Goal: Task Accomplishment & Management: Use online tool/utility

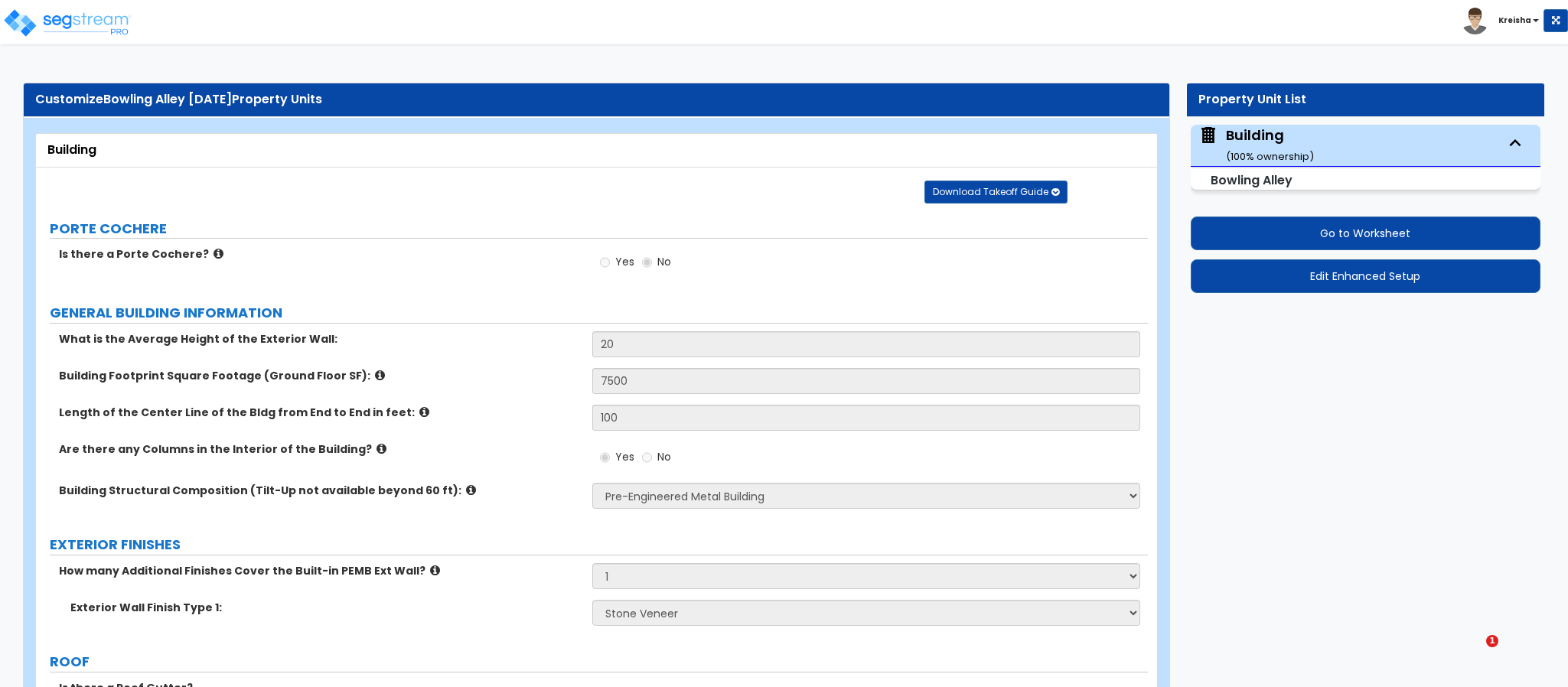
select select "1"
select select "3"
select select "2"
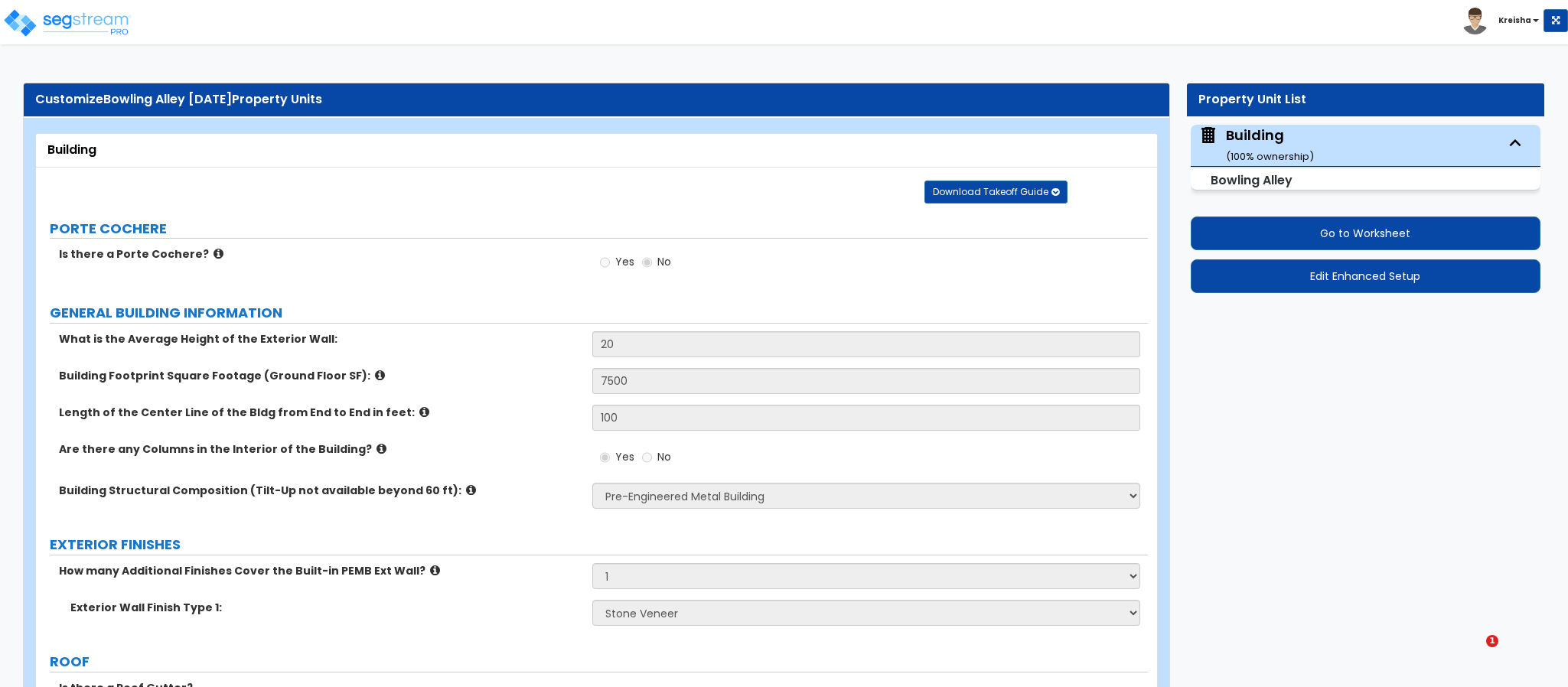
select select "1"
select select "3"
select select "1"
select select "4"
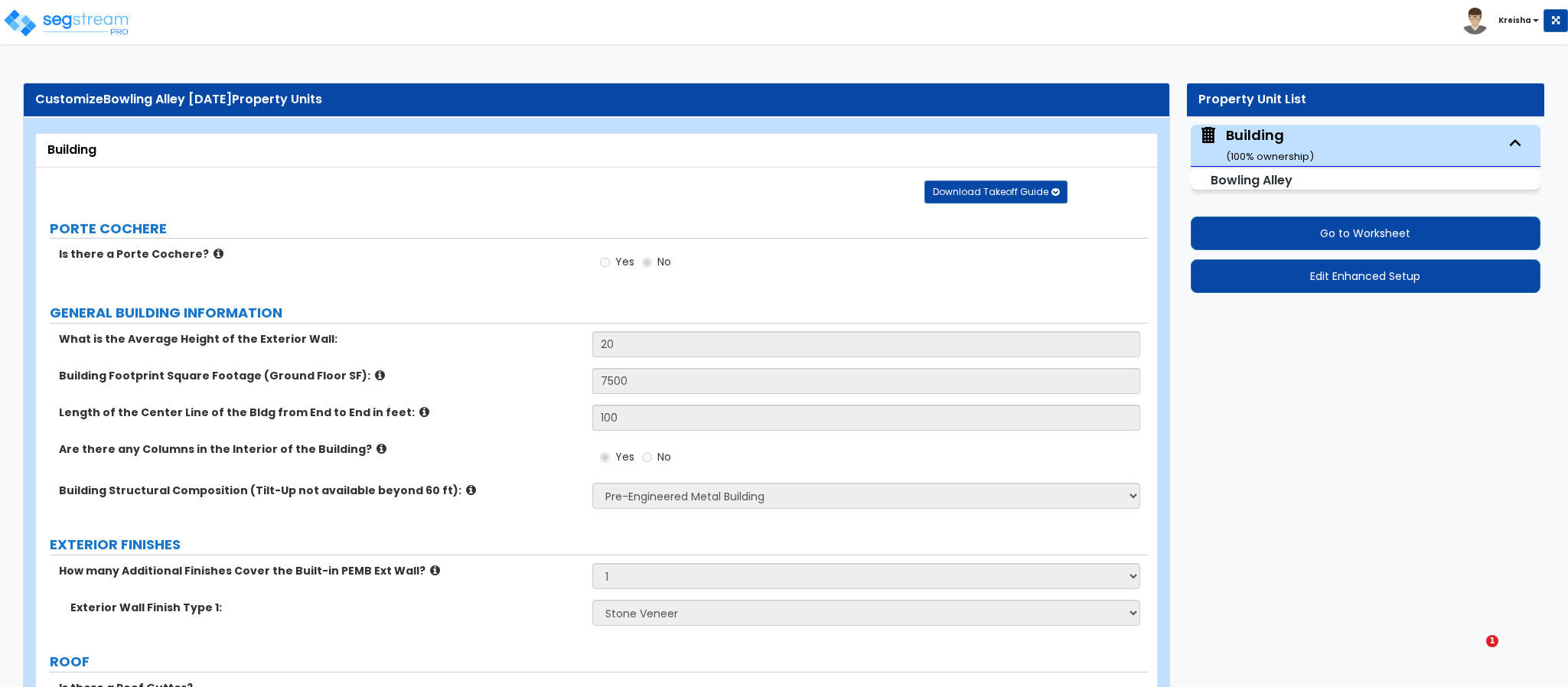
select select "1"
select select "4"
select select "3"
select select "2"
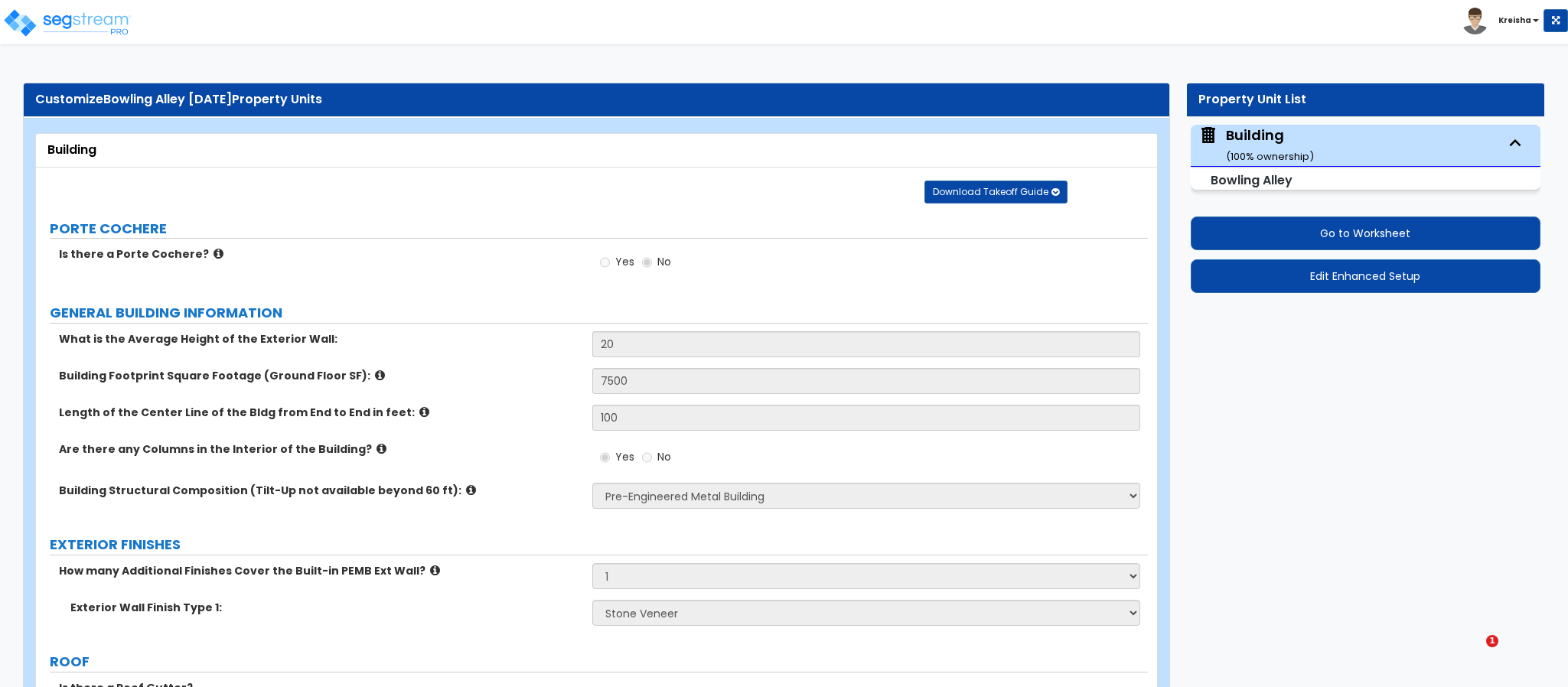
select select "2"
select select "1"
select select "3"
select select "1"
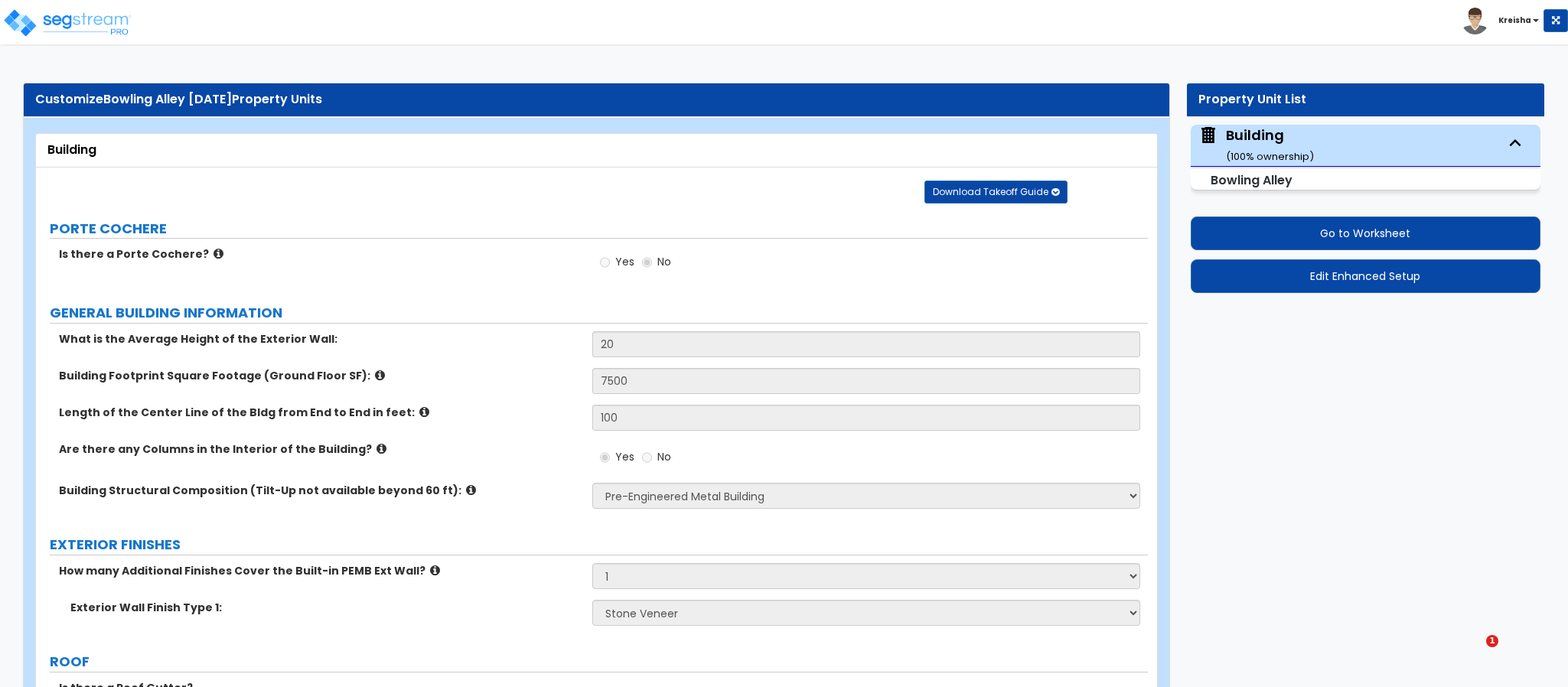
select select "1"
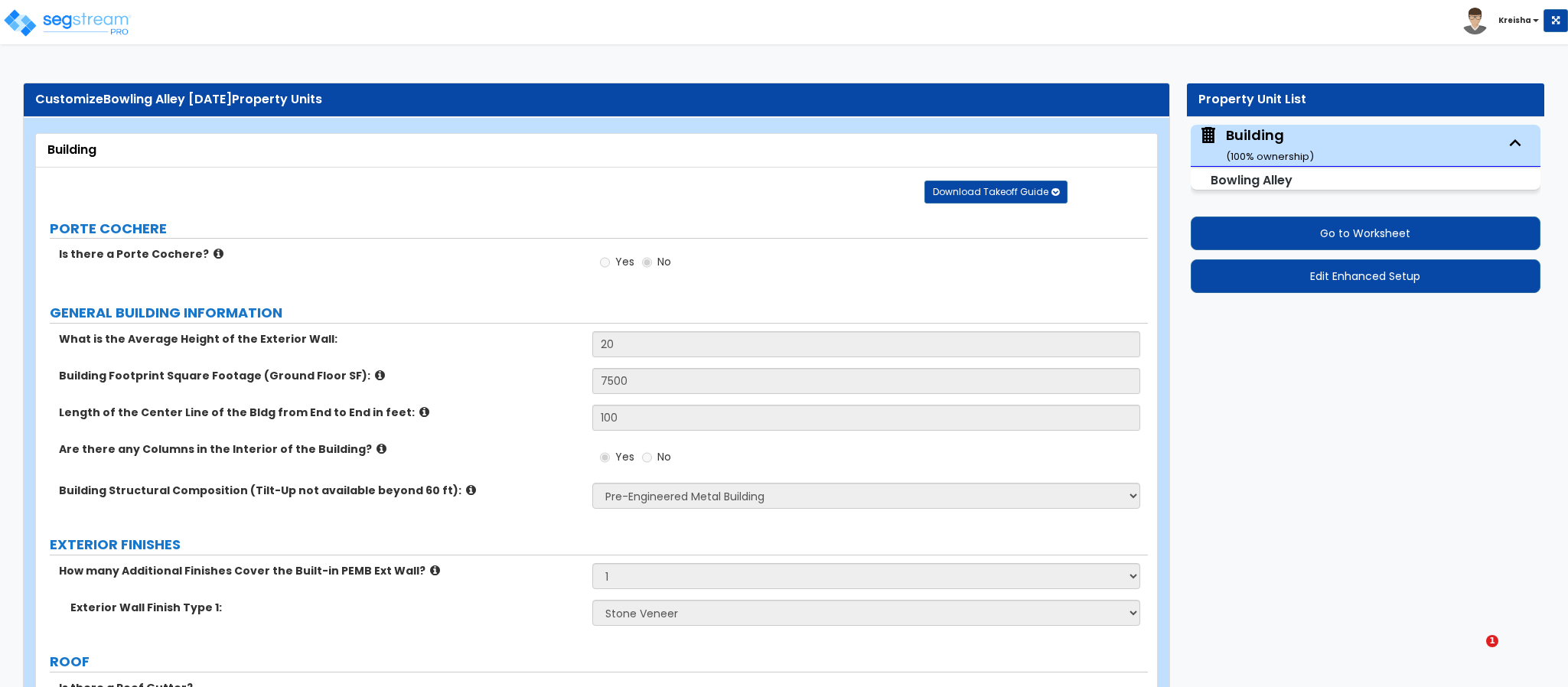
select select "1"
select select "2"
select select "3"
select select "6"
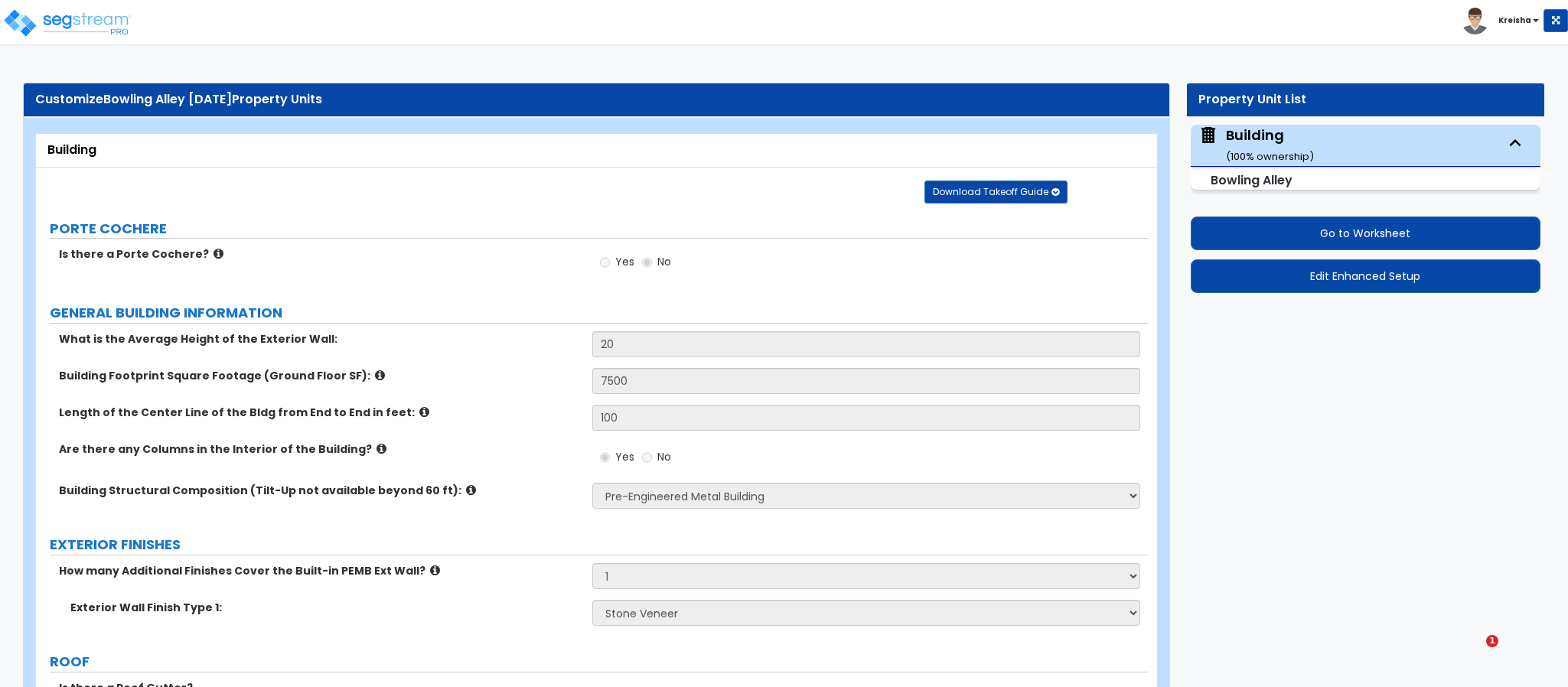
select select "7"
select select "1"
select select "2"
select select "1"
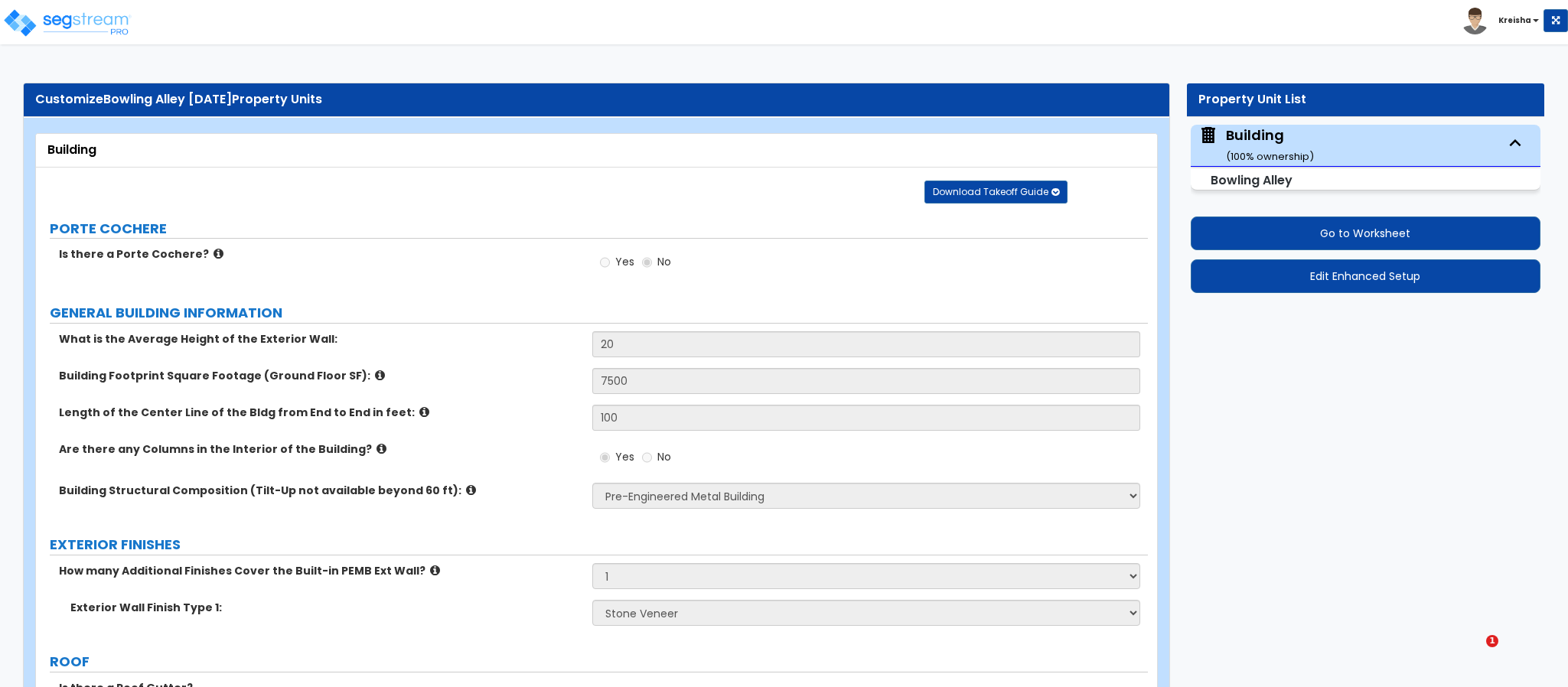
select select "4"
select select "1"
select select "2"
select select "1"
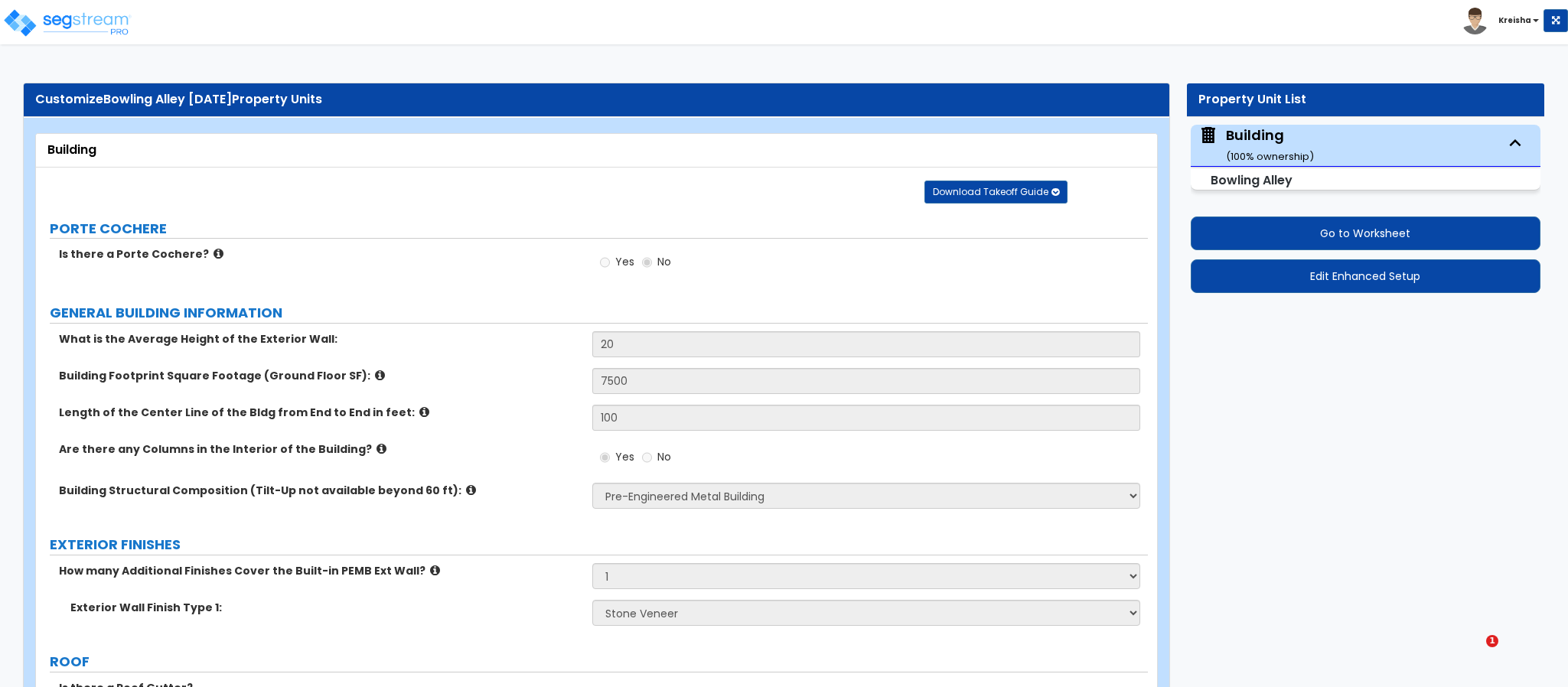
select select "2"
select select "1"
select select "2"
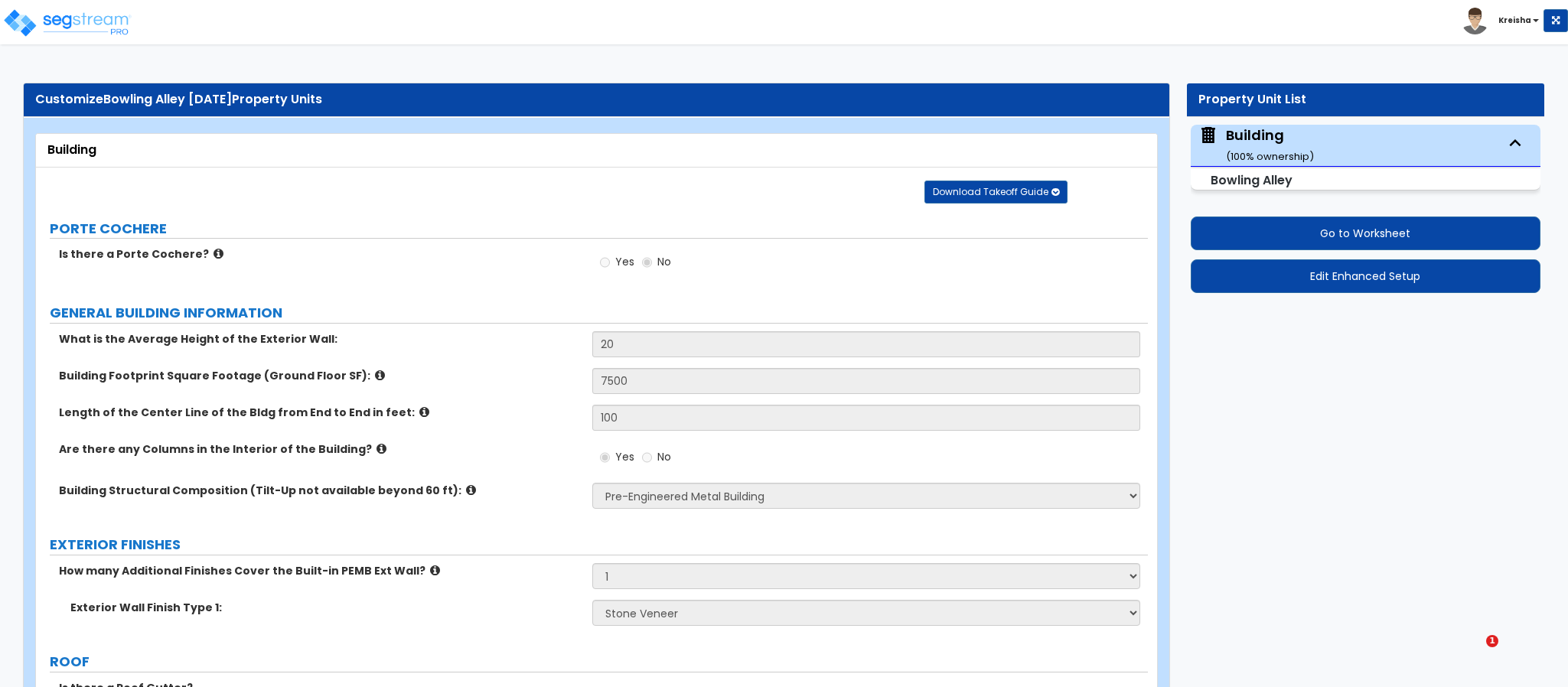
select select "2"
select select "1"
select select "3"
select select "1"
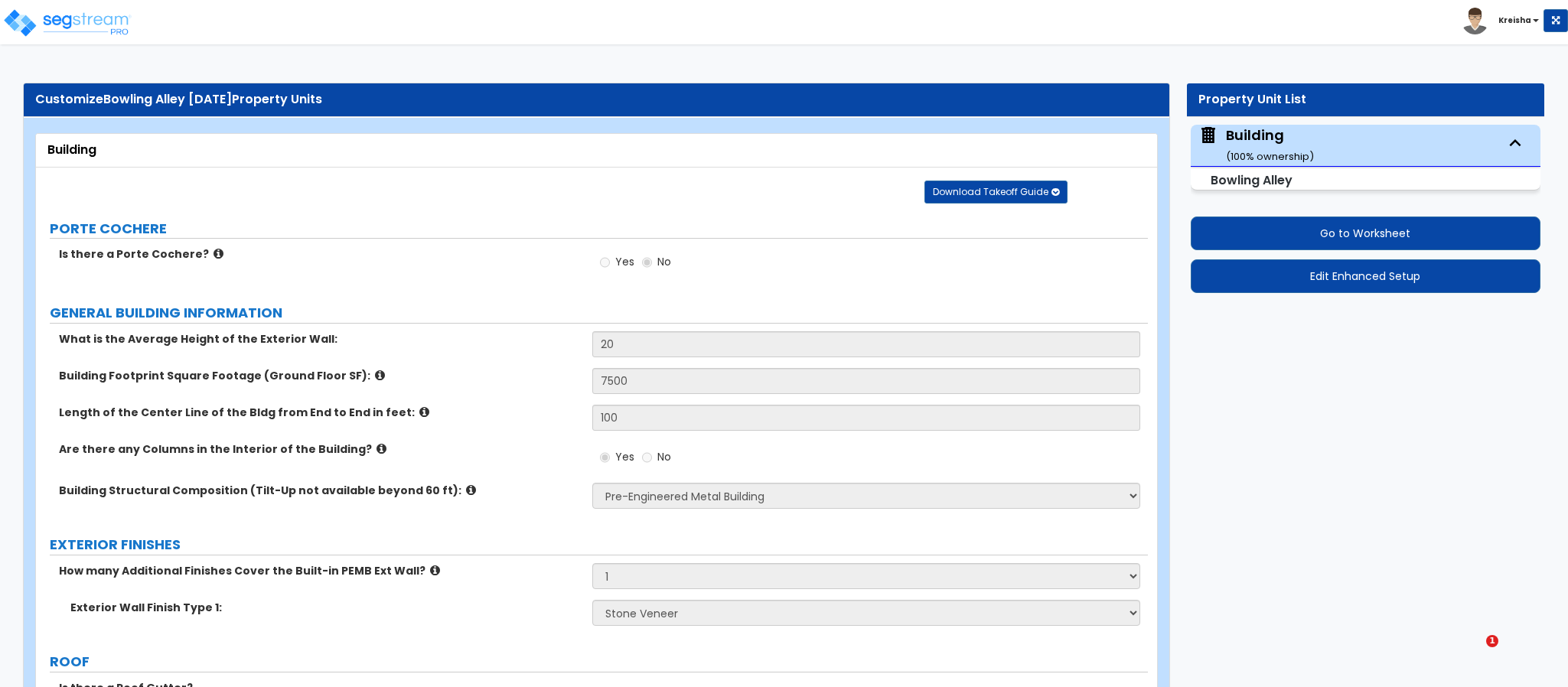
select select "2"
select select "1"
select select "4"
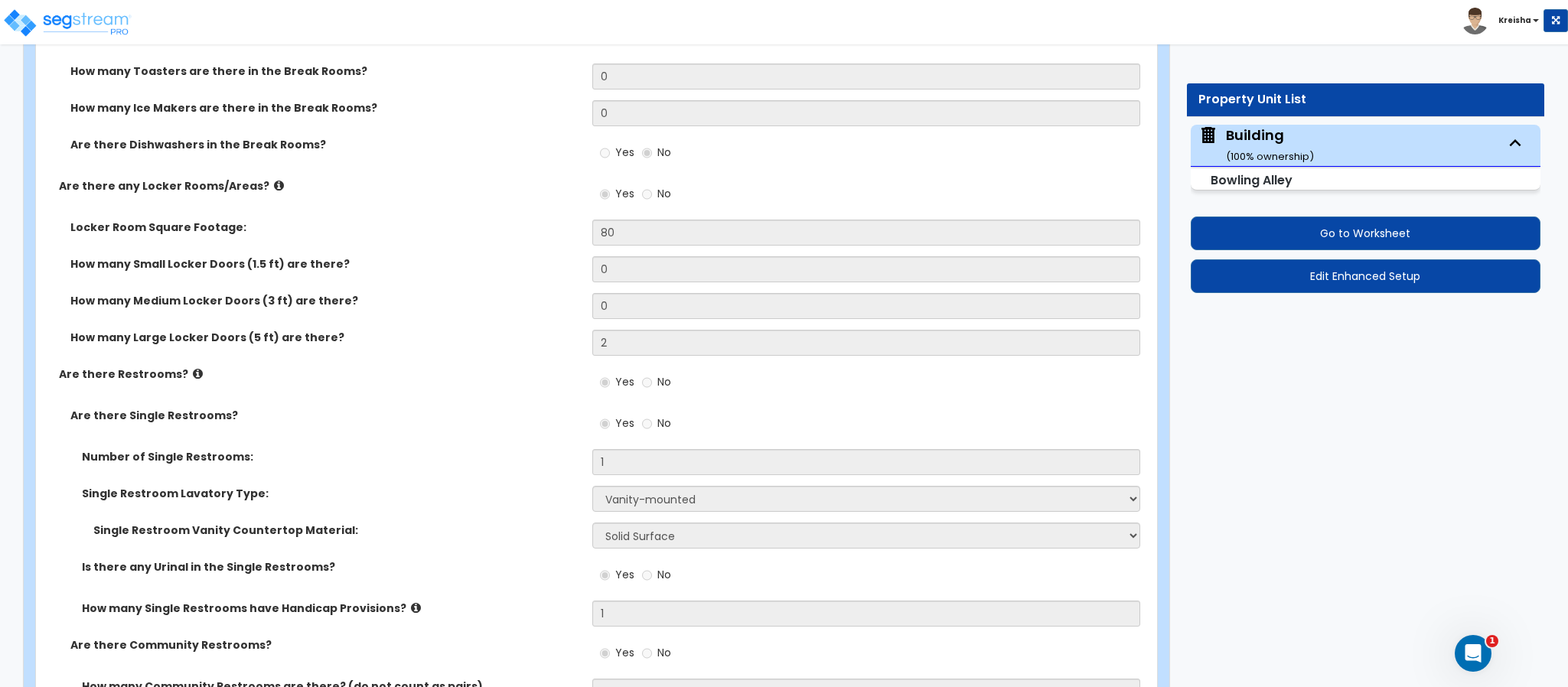
scroll to position [7862, 0]
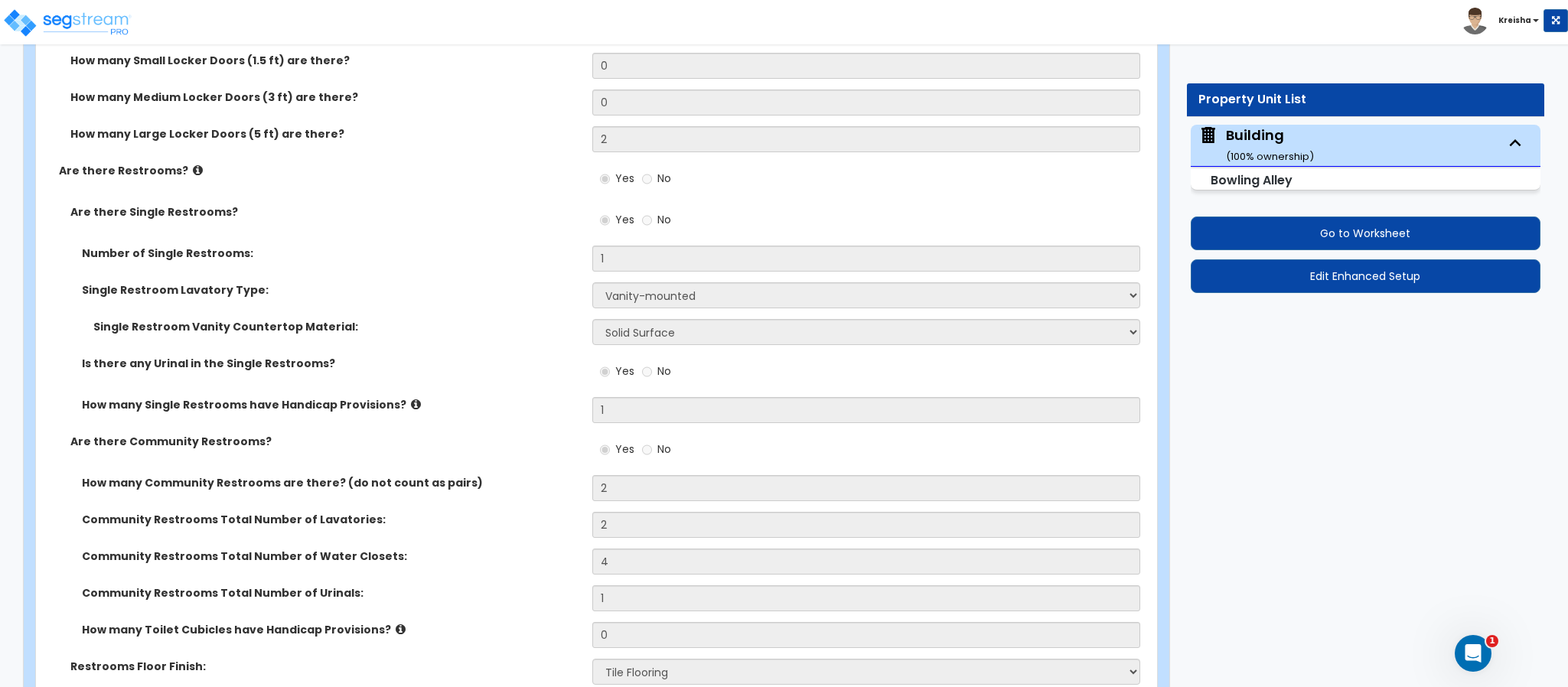
scroll to position [8106, 0]
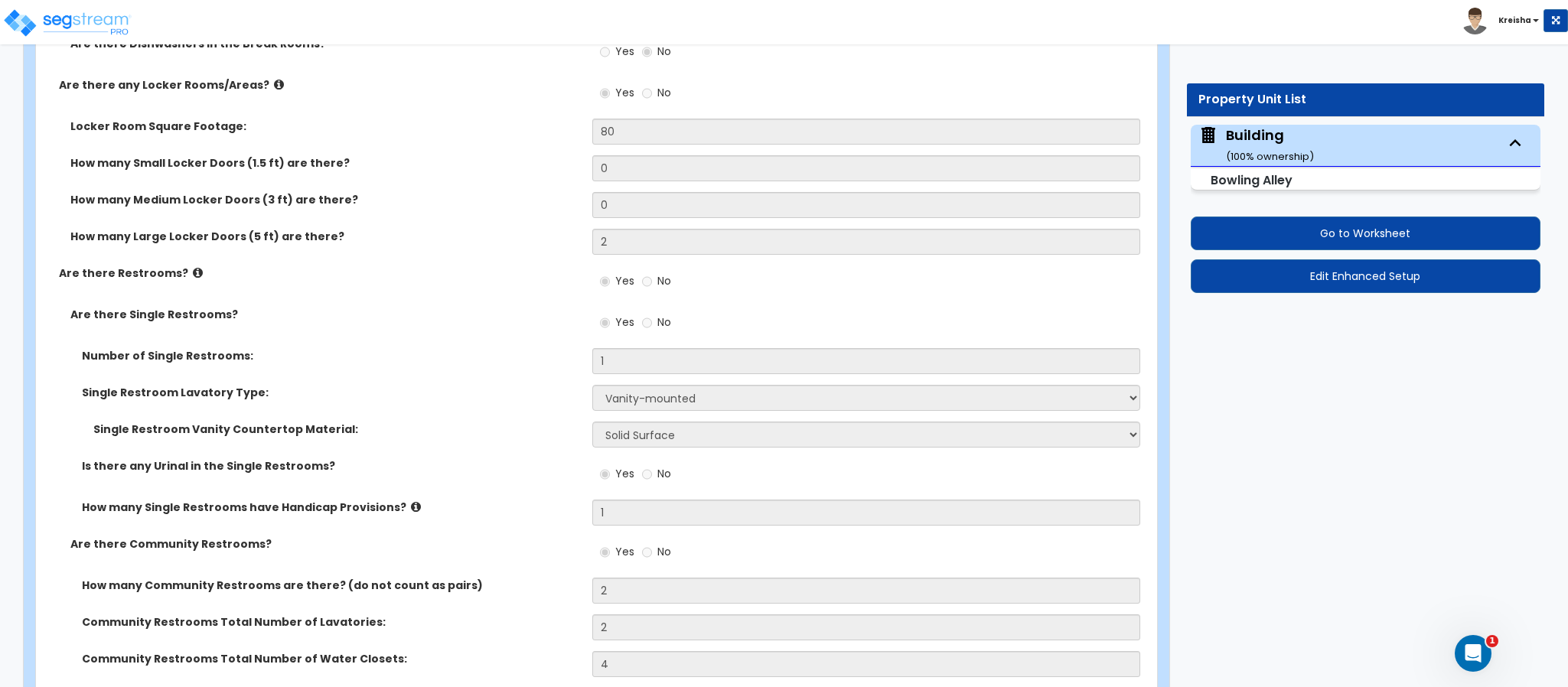
scroll to position [7902, 0]
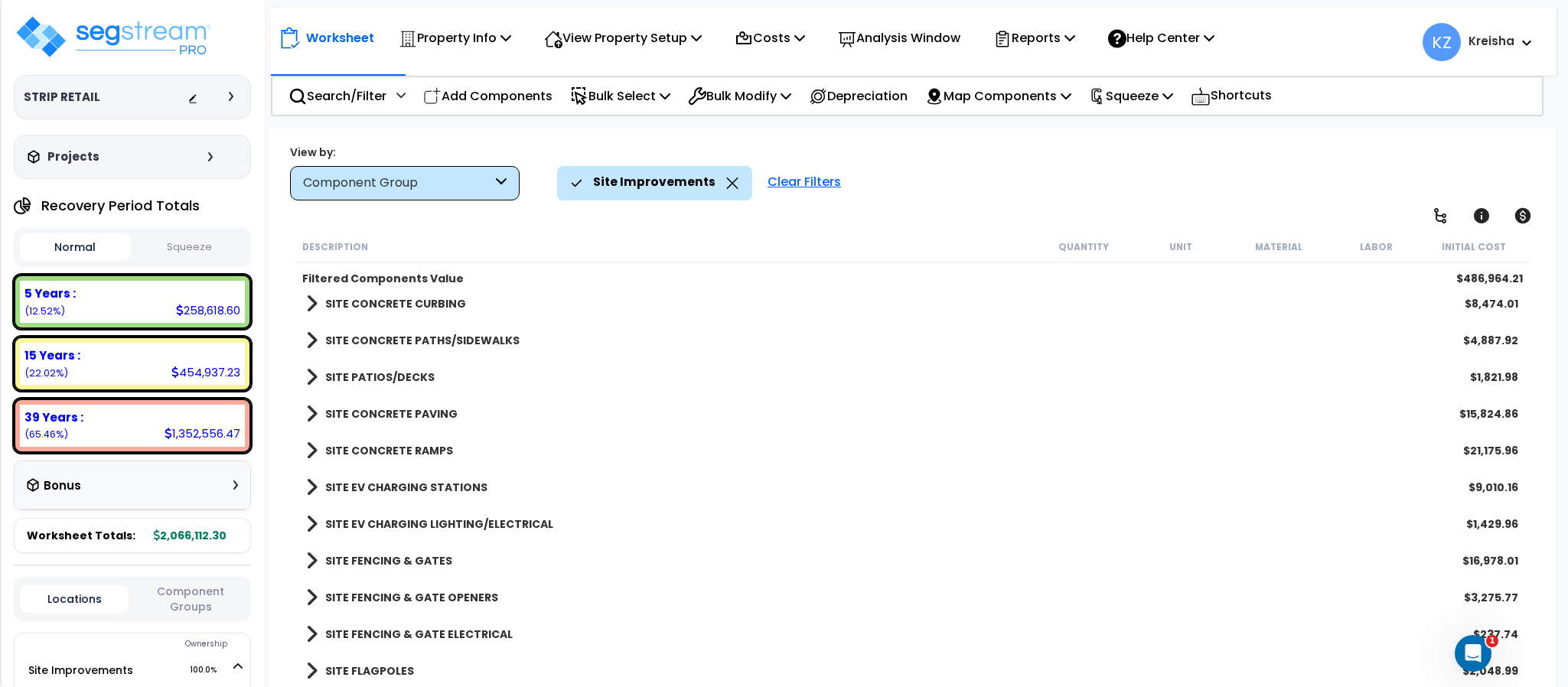
scroll to position [733, 0]
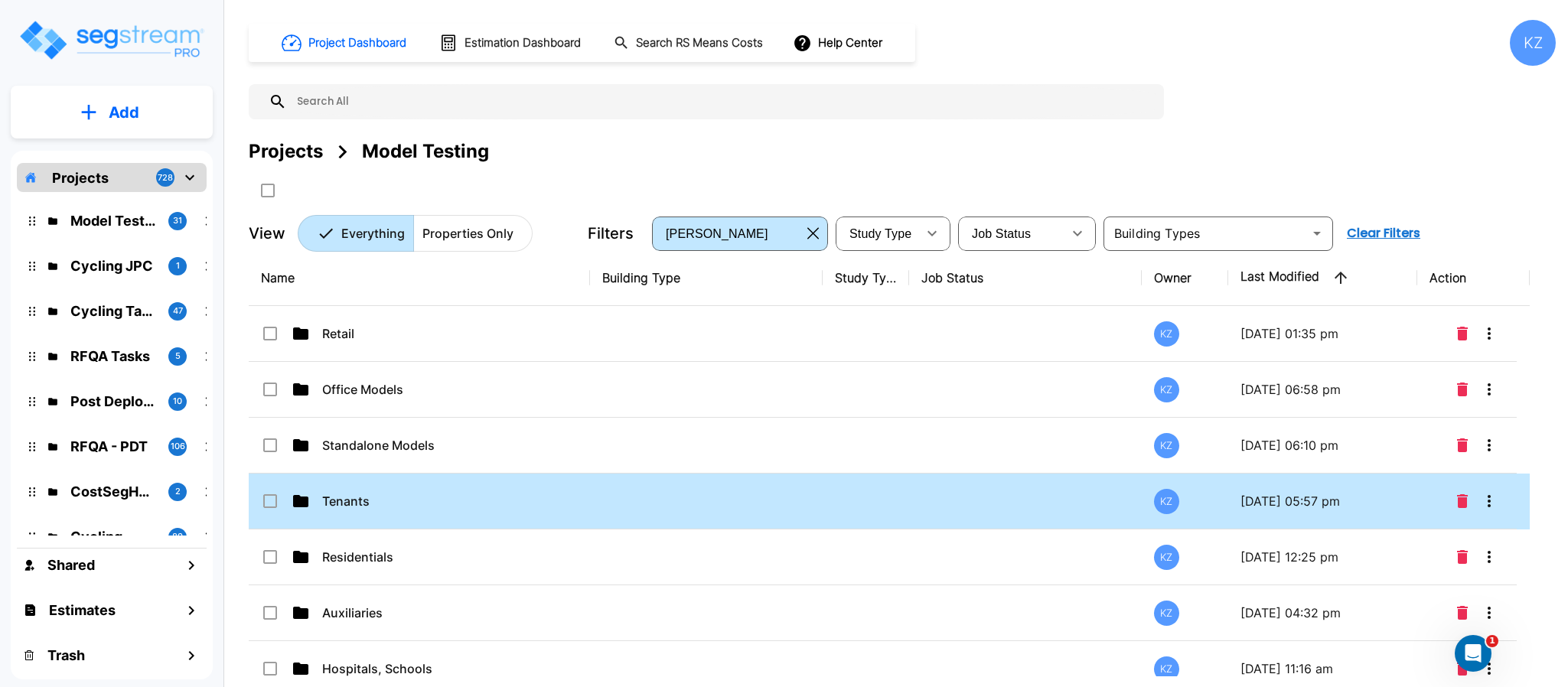
scroll to position [150, 0]
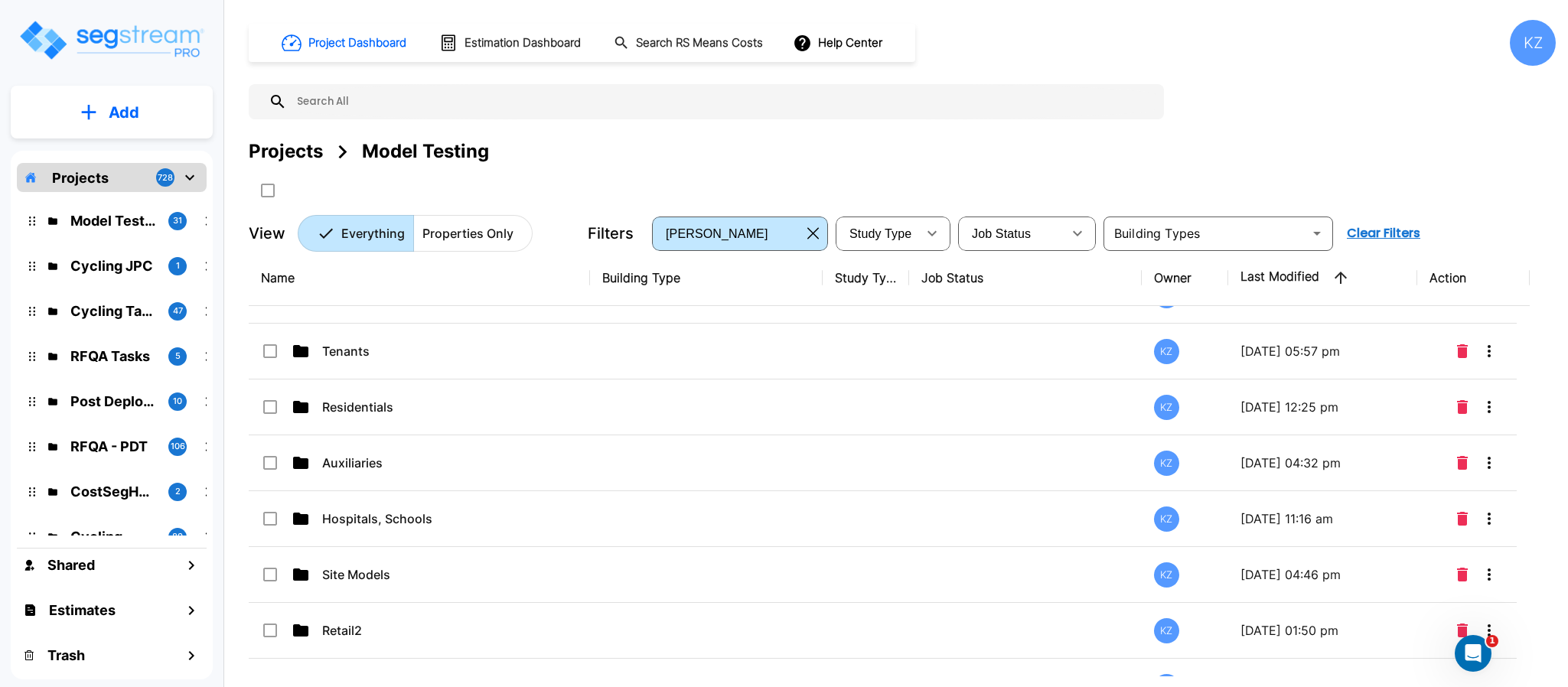
drag, startPoint x: 1264, startPoint y: 92, endPoint x: 278, endPoint y: 1, distance: 990.2
click at [1265, 90] on div "Project Dashboard Estimation Dashboard Search RS Means Costs Help Center KZ Pro…" at bounding box center [902, 135] width 1307 height 232
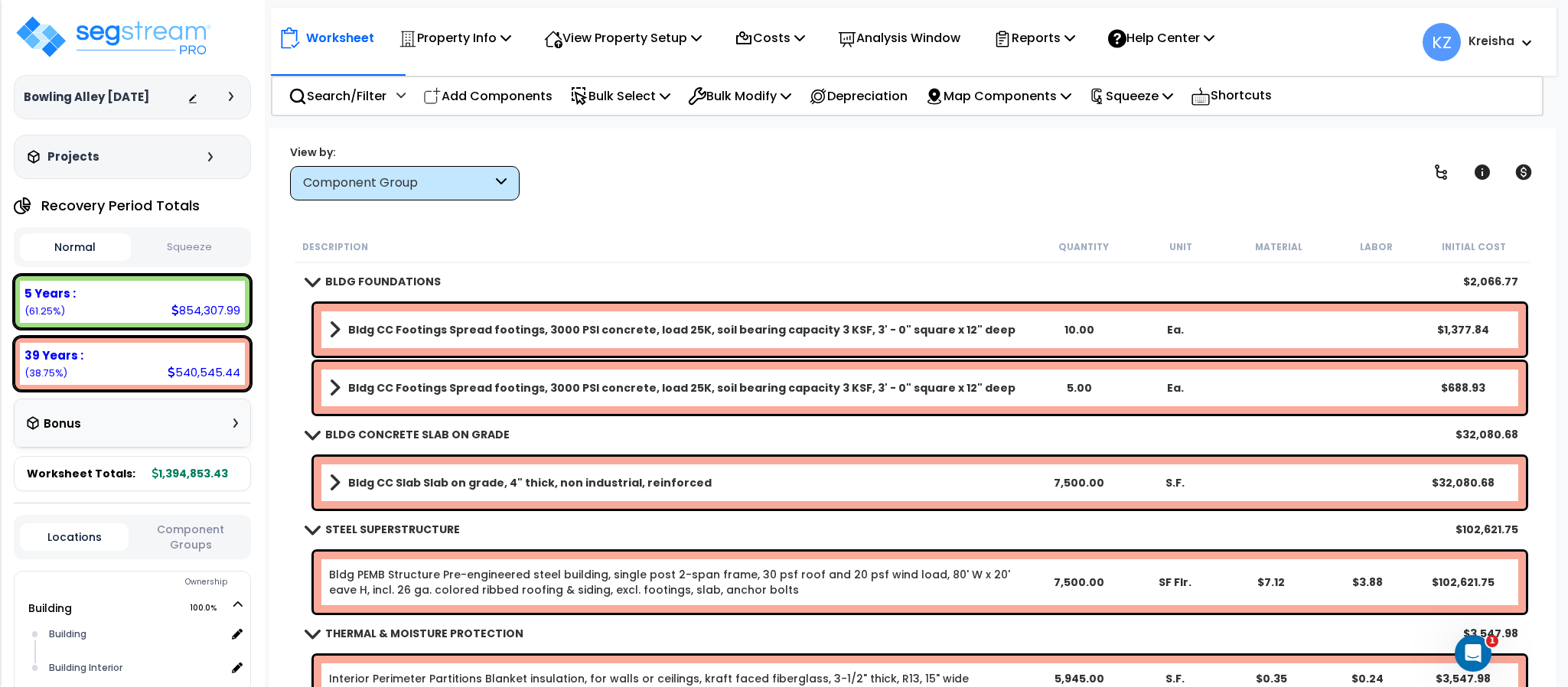
scroll to position [30, 0]
